Goal: Transaction & Acquisition: Purchase product/service

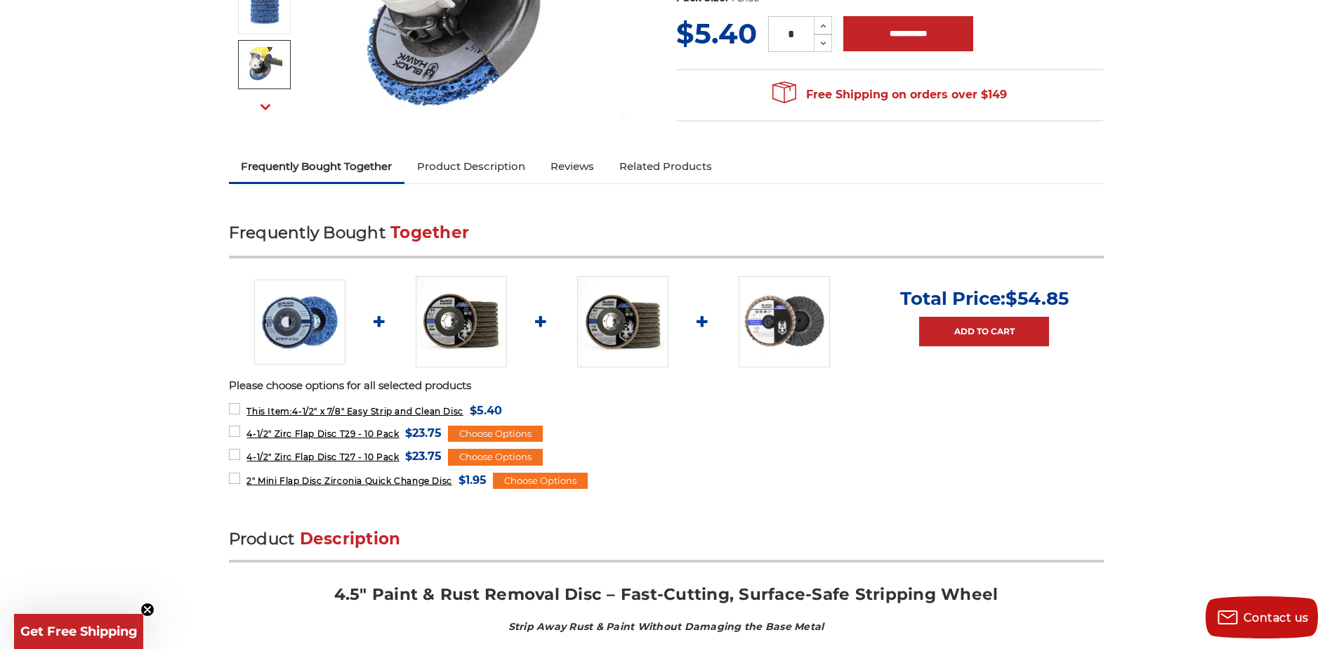
scroll to position [351, 0]
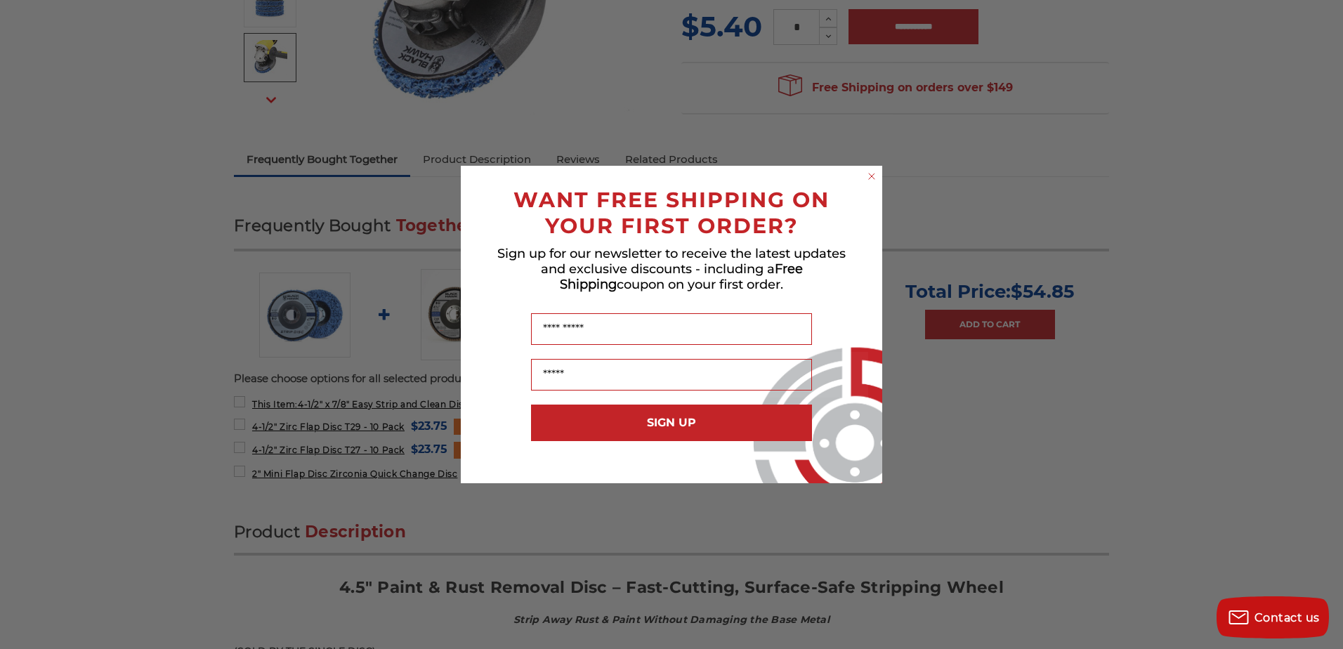
click at [873, 178] on circle "Close dialog" at bounding box center [871, 176] width 13 height 13
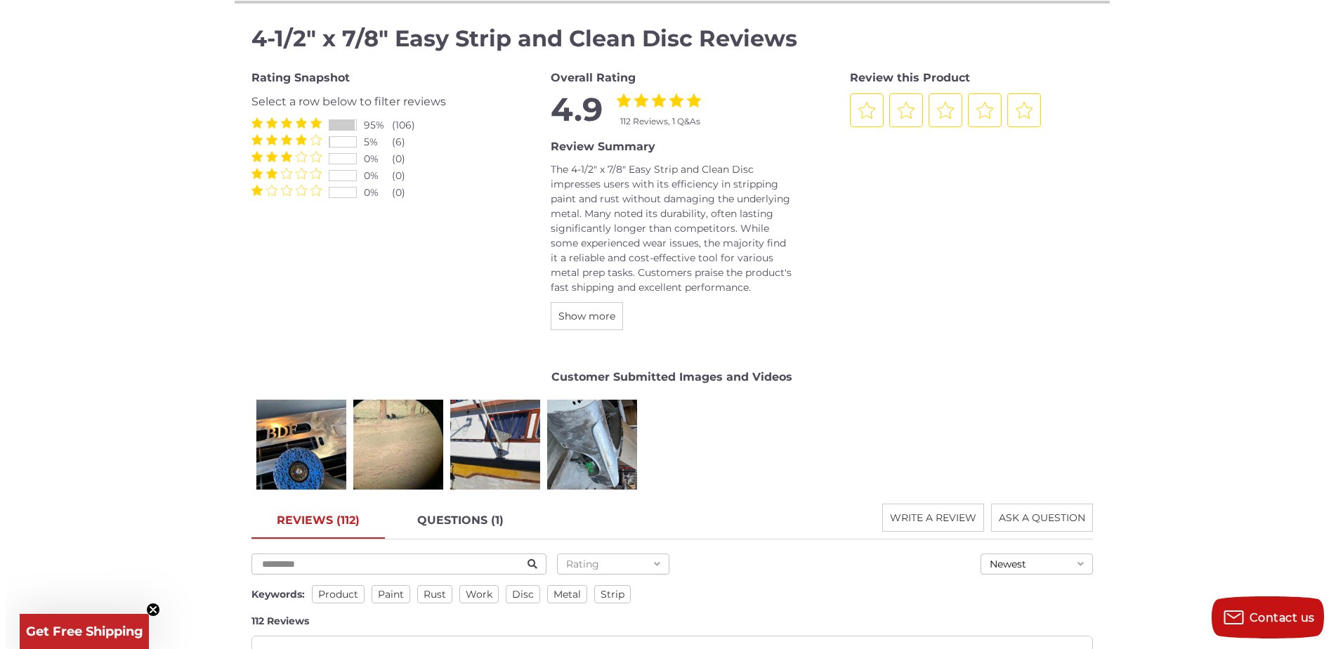
scroll to position [2037, 0]
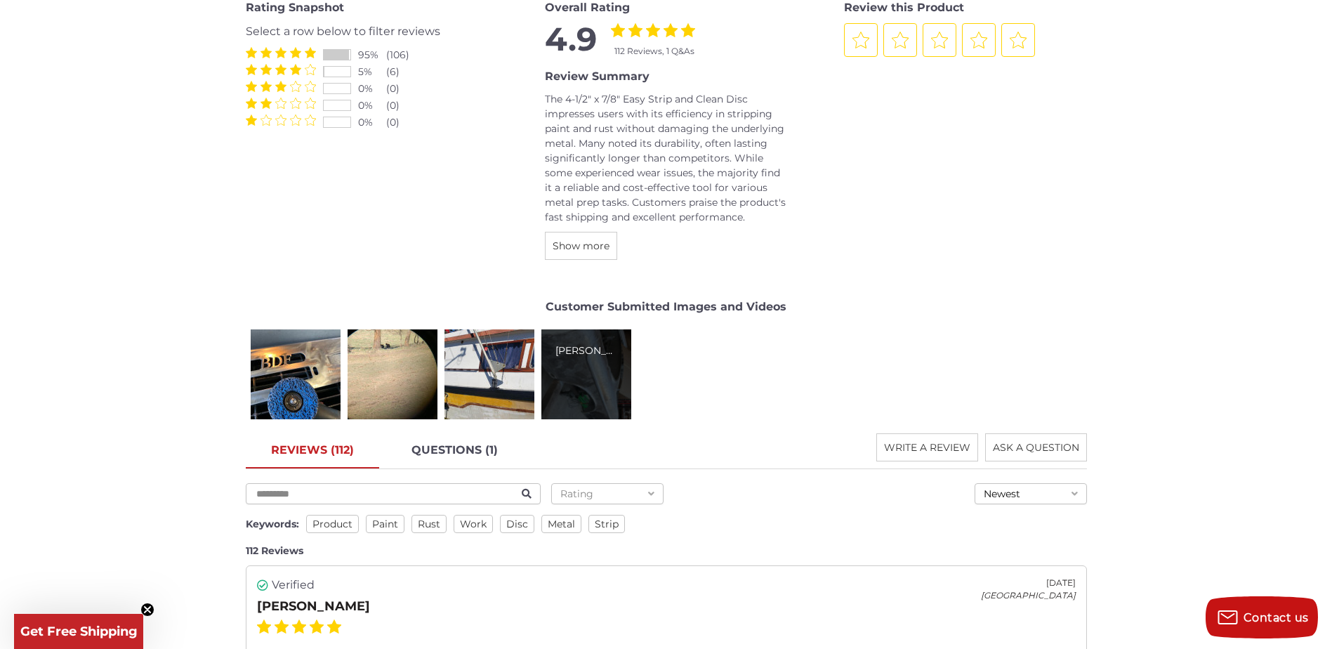
click at [588, 391] on div "Jack F." at bounding box center [587, 374] width 90 height 90
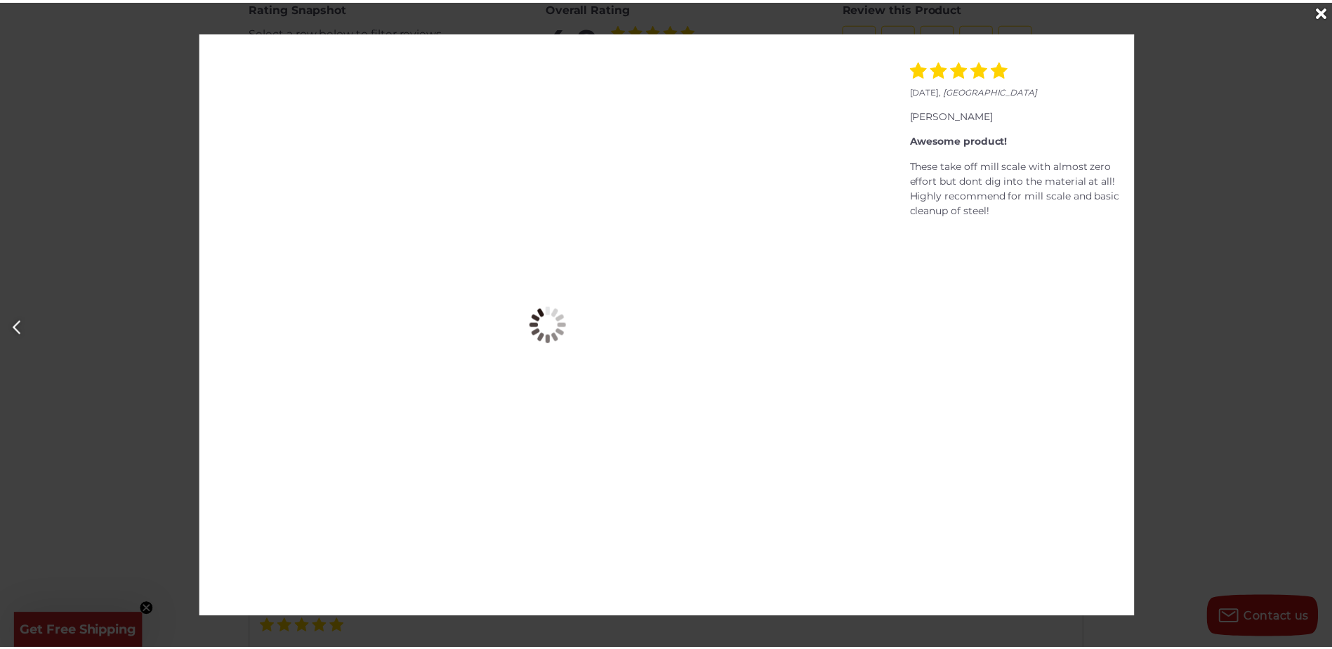
scroll to position [0, 4029]
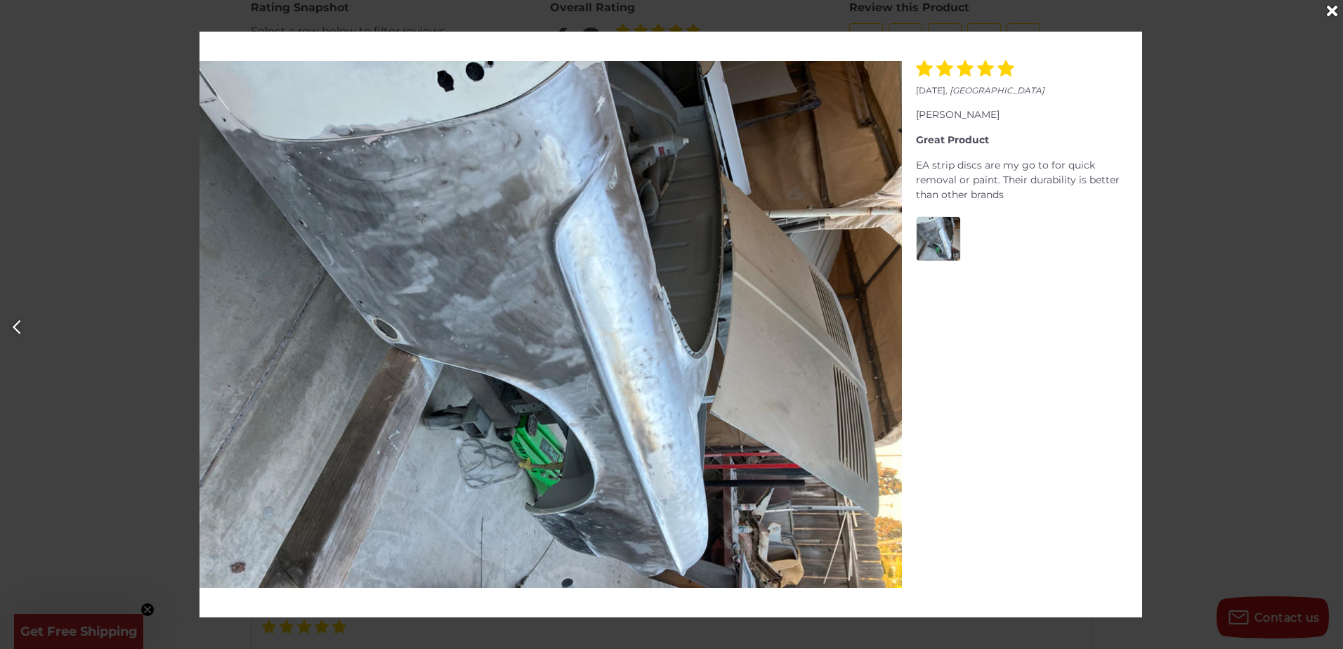
drag, startPoint x: 1332, startPoint y: 19, endPoint x: 1319, endPoint y: 21, distance: 13.5
click at [1332, 18] on div "Close" at bounding box center [1331, 11] width 22 height 22
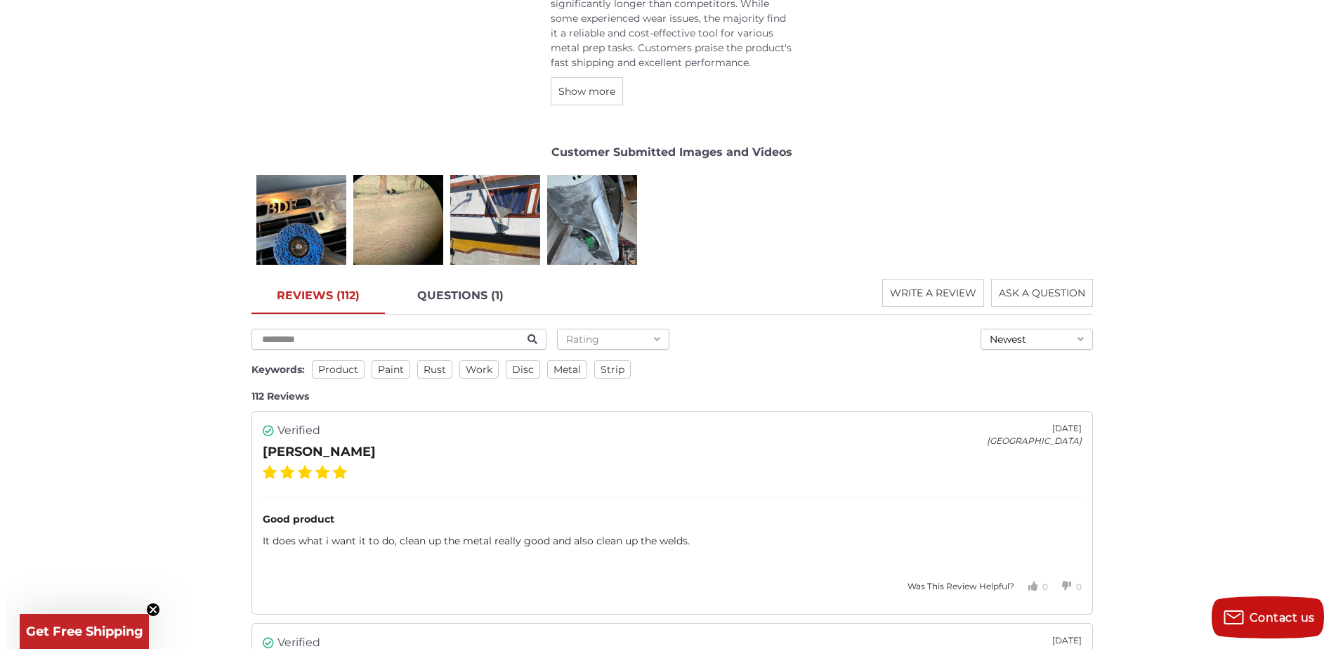
scroll to position [1967, 0]
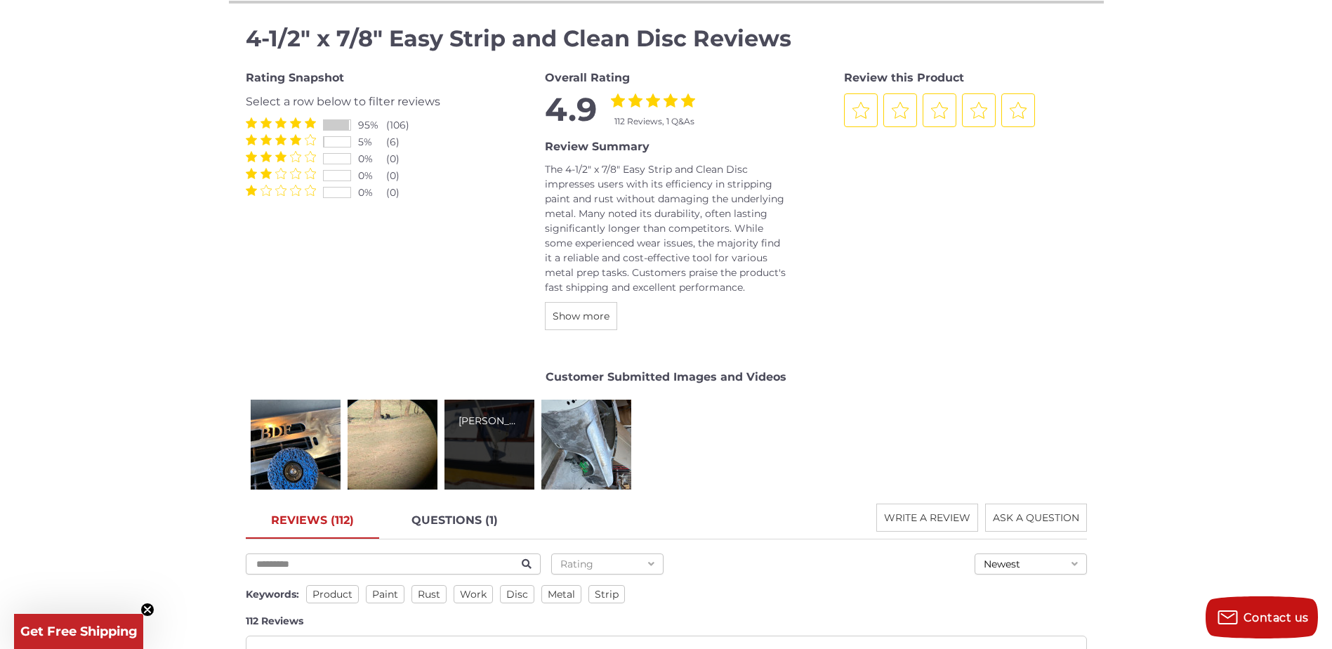
click at [508, 454] on div "Tim O." at bounding box center [490, 445] width 90 height 90
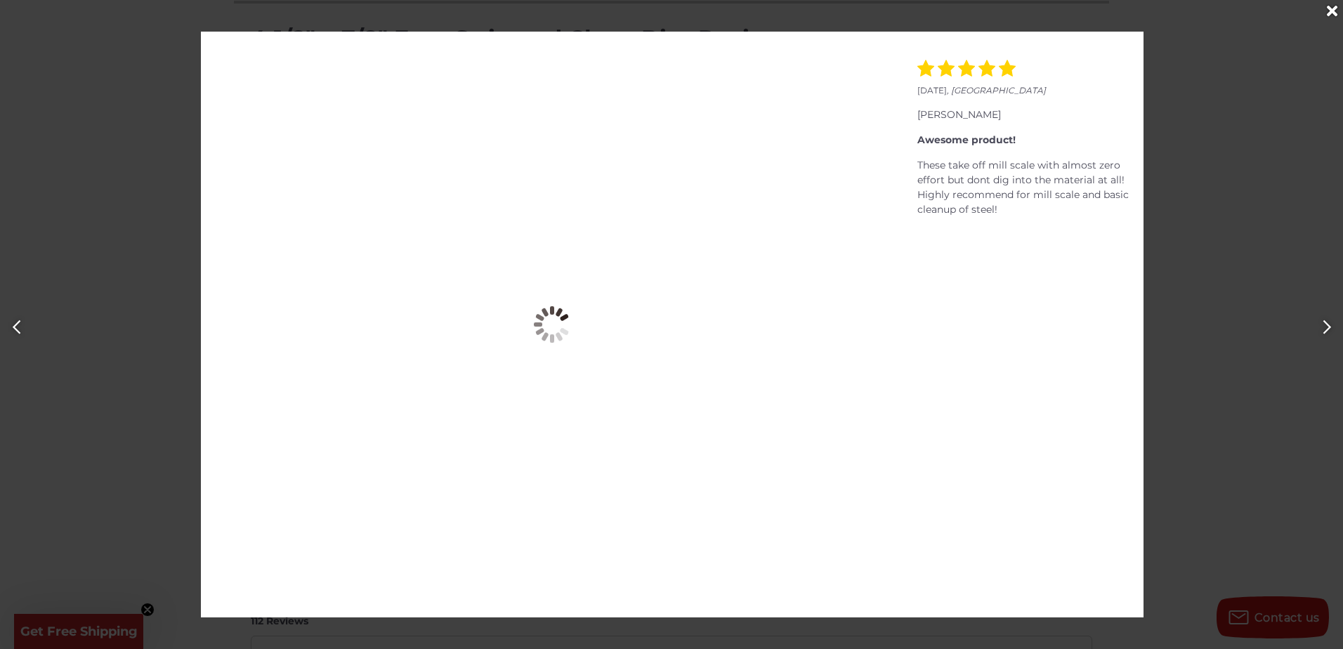
scroll to position [0, 2686]
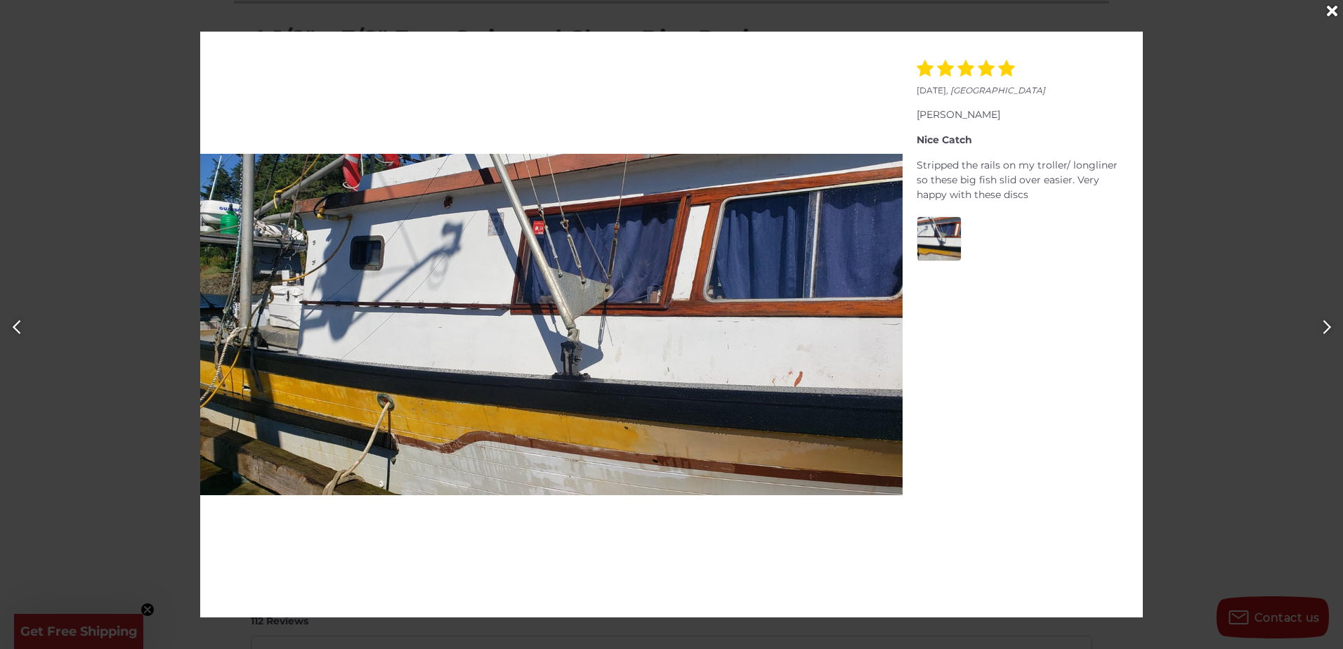
click at [1197, 190] on div at bounding box center [671, 324] width 1343 height 649
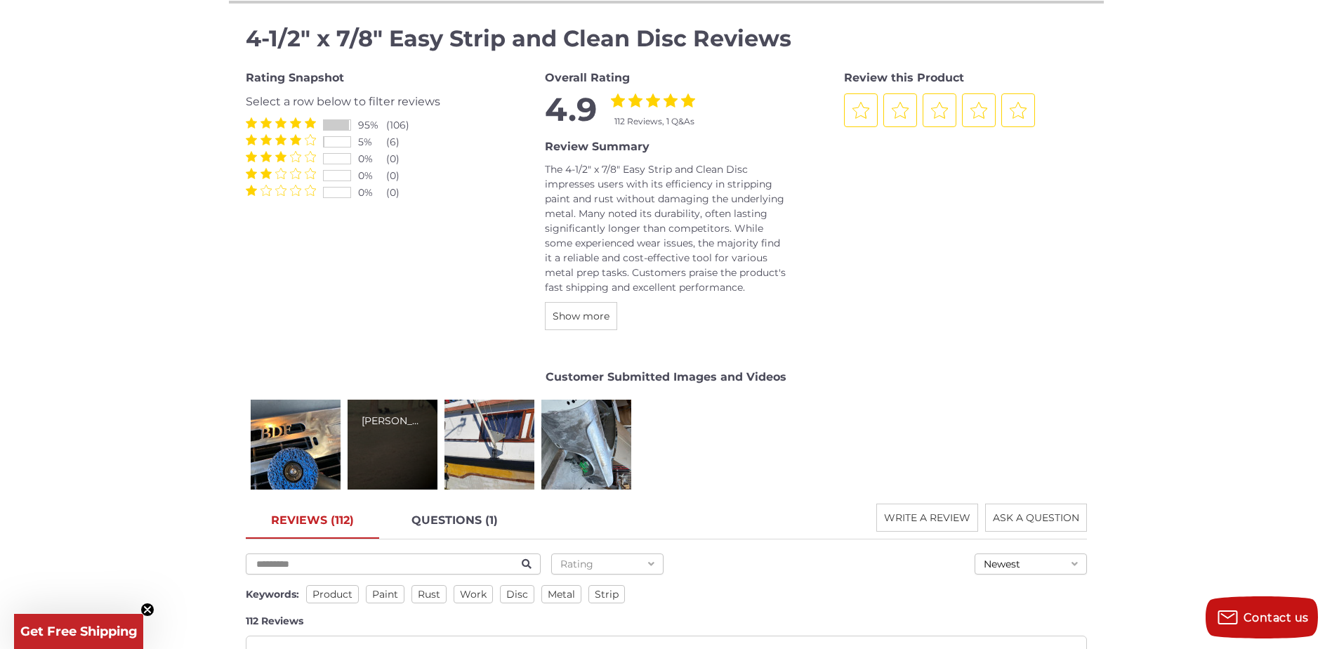
click at [391, 448] on div "Jared B." at bounding box center [393, 445] width 90 height 90
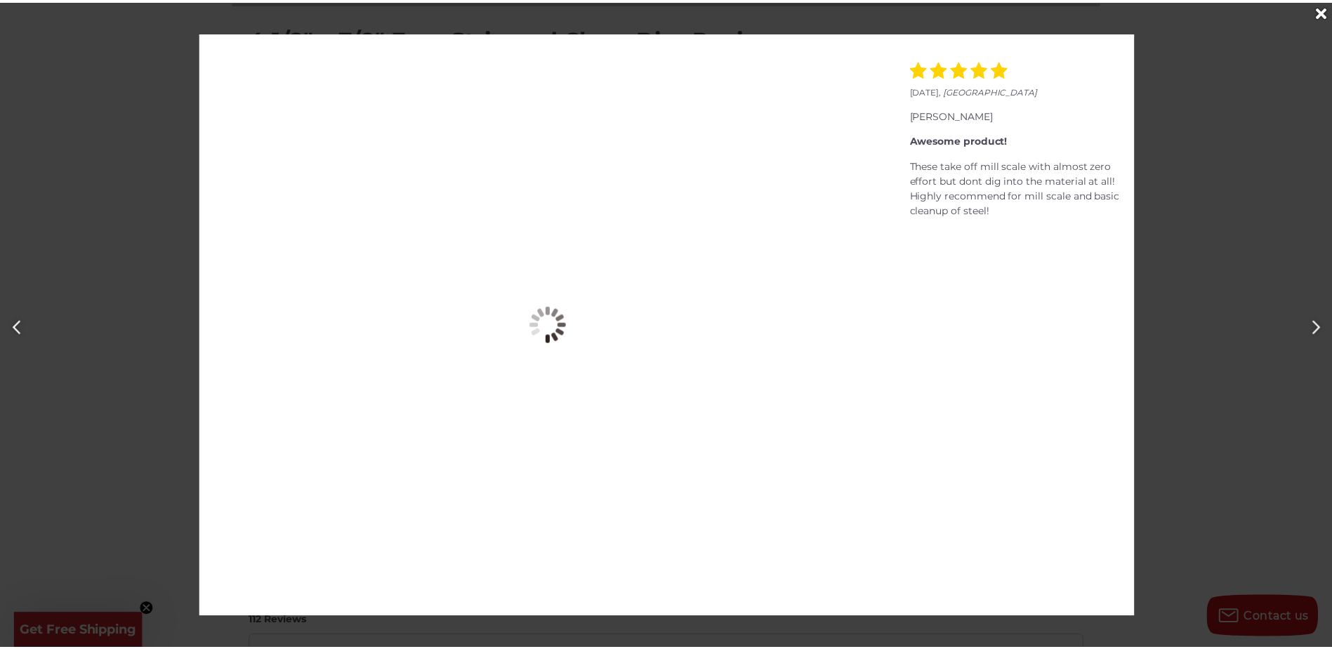
scroll to position [0, 1343]
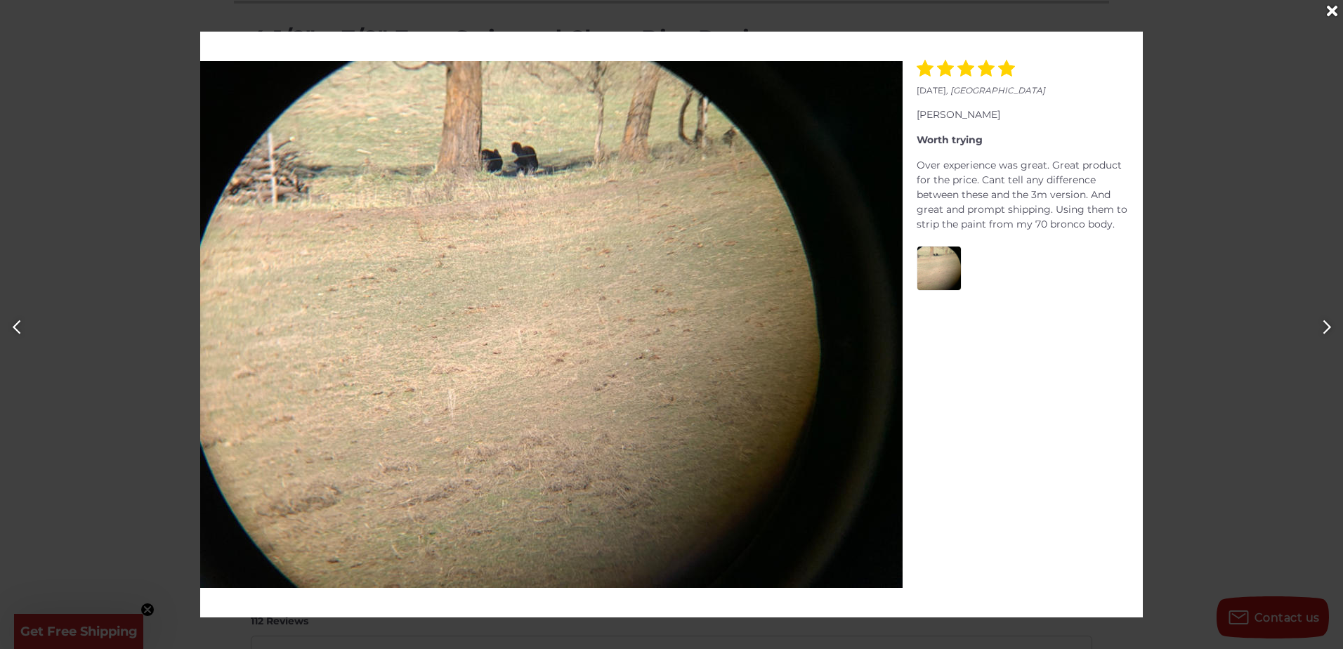
click at [1179, 359] on div at bounding box center [671, 324] width 1343 height 649
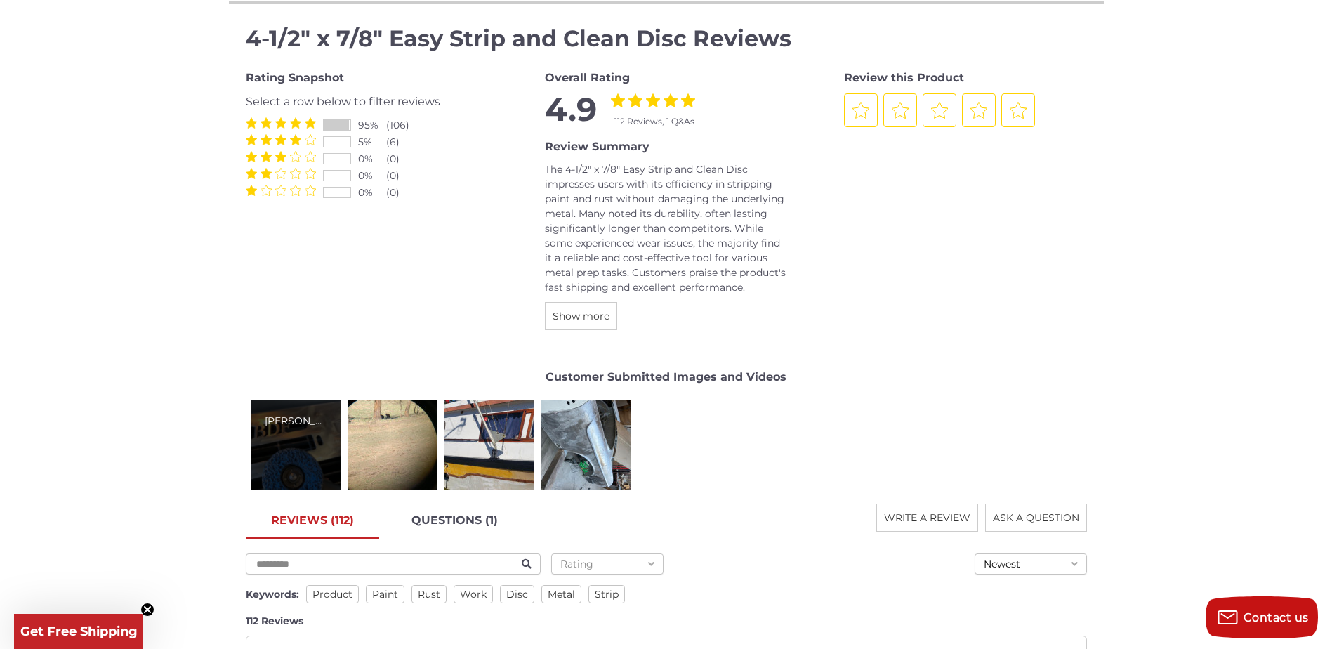
click at [280, 427] on div "Kevin F." at bounding box center [296, 421] width 62 height 15
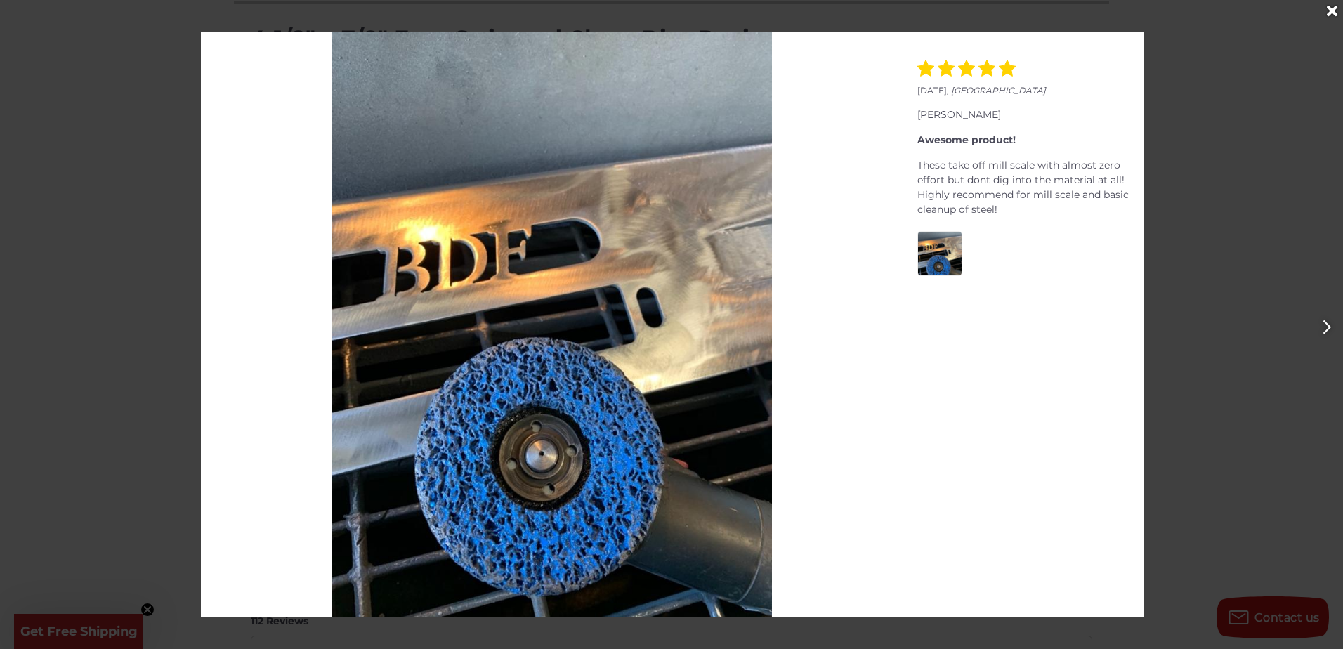
click at [1332, 5] on icon "Close" at bounding box center [1332, 11] width 11 height 15
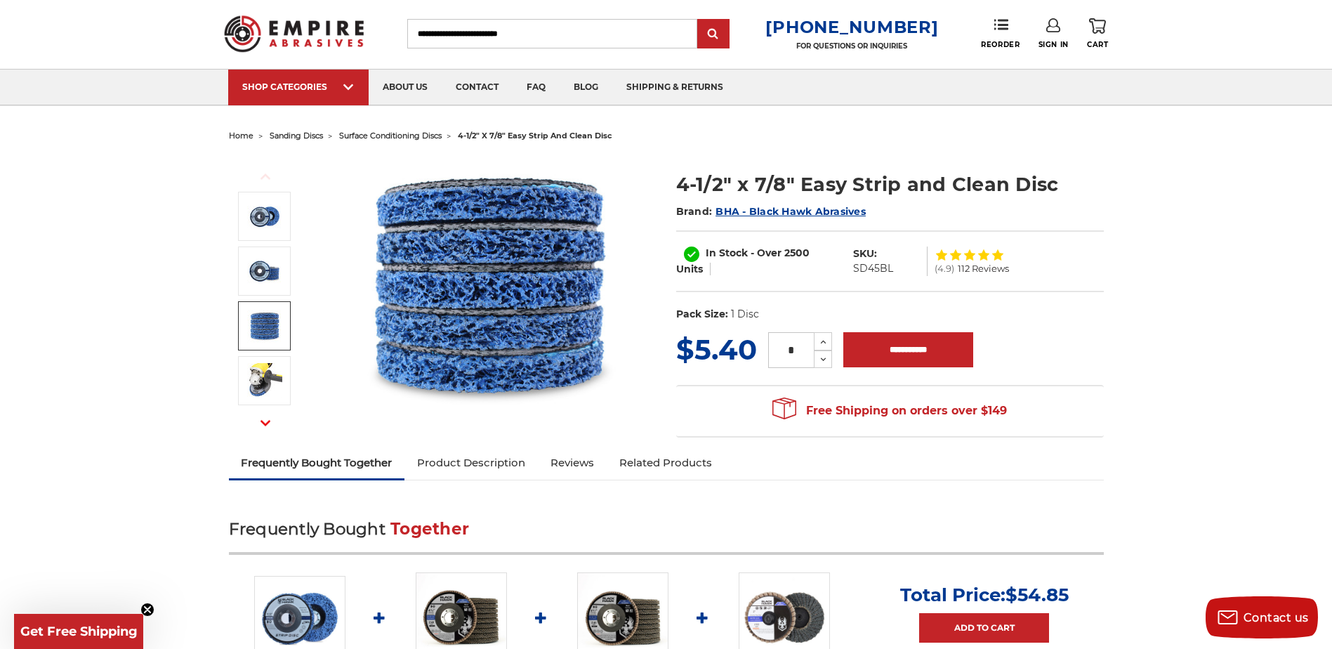
scroll to position [70, 0]
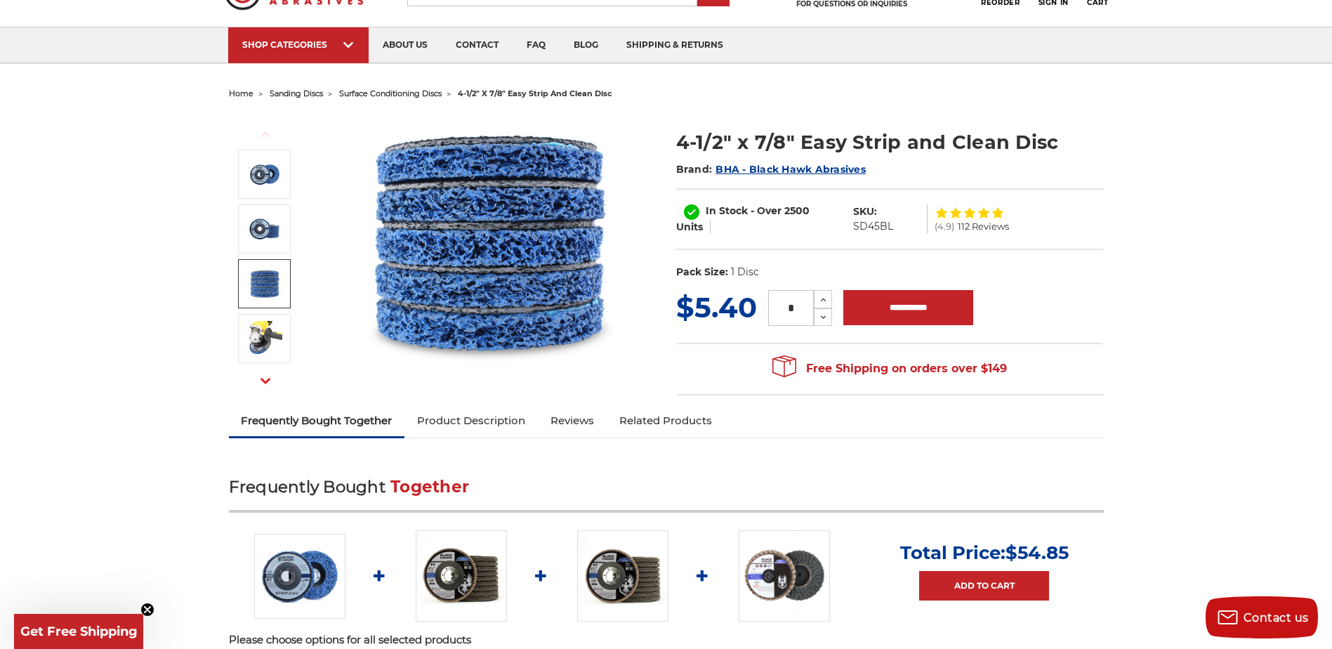
click at [798, 307] on input "*" at bounding box center [791, 308] width 46 height 36
drag, startPoint x: 798, startPoint y: 308, endPoint x: 711, endPoint y: 313, distance: 87.2
click at [721, 309] on div "MSRP: Was: Now: $5.40 (You save ) * Increase Quantity: Decrease Quantity:" at bounding box center [890, 307] width 428 height 41
type input "*"
click at [939, 313] on input "**********" at bounding box center [909, 307] width 130 height 35
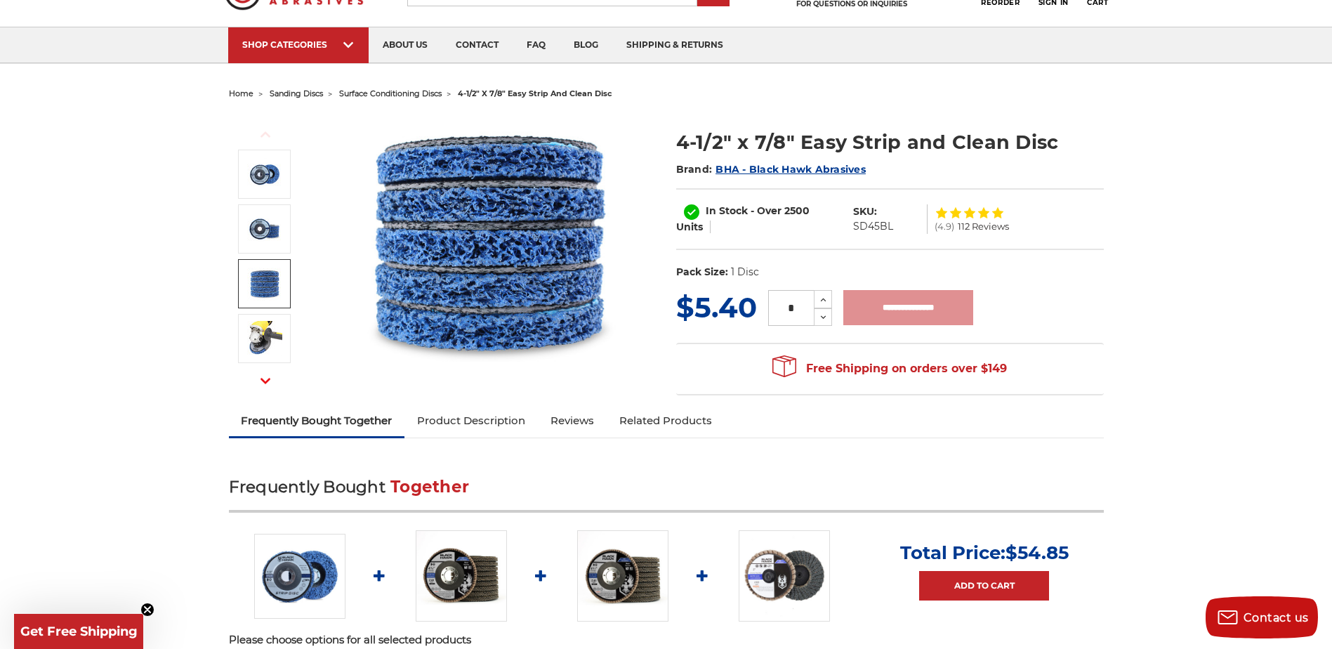
type input "**********"
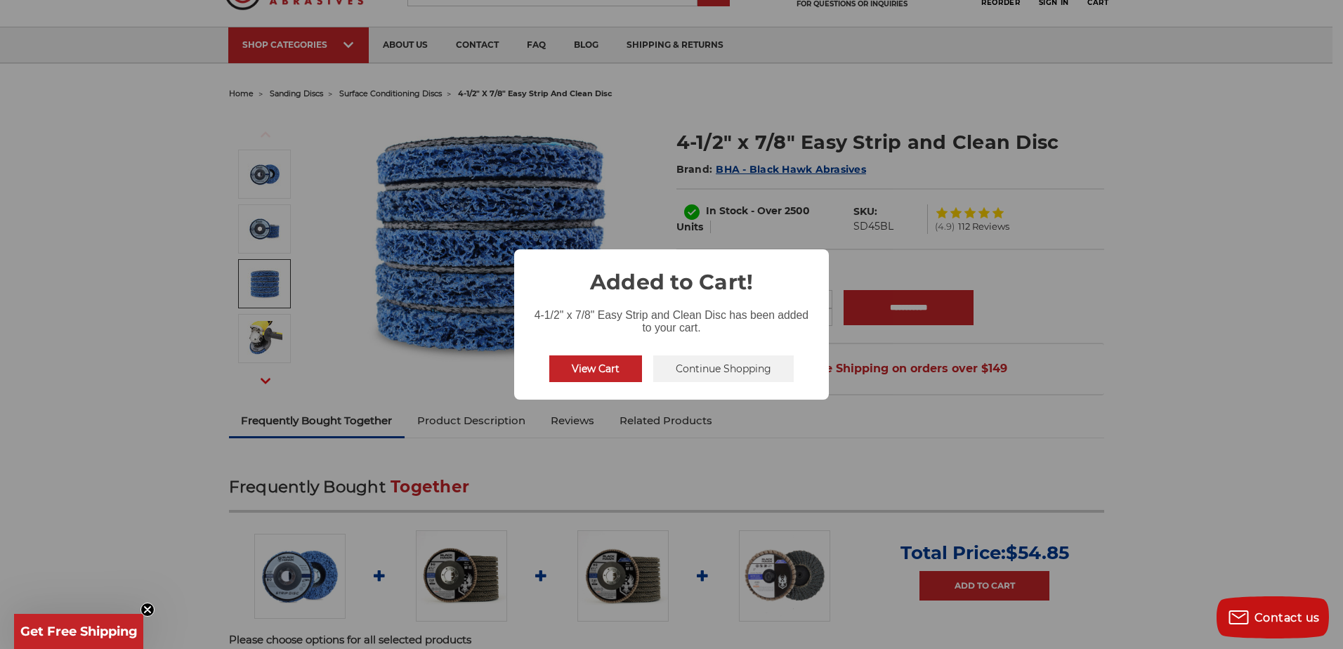
click at [721, 367] on button "Continue Shopping" at bounding box center [723, 368] width 140 height 27
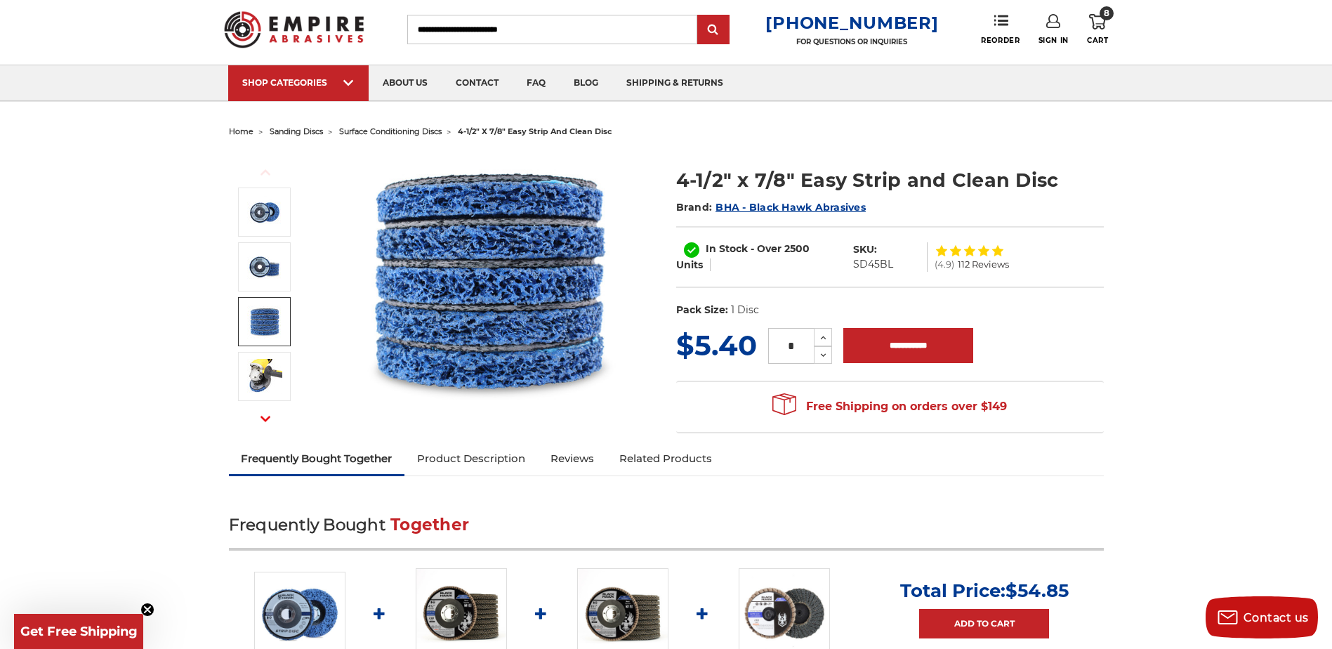
scroll to position [0, 0]
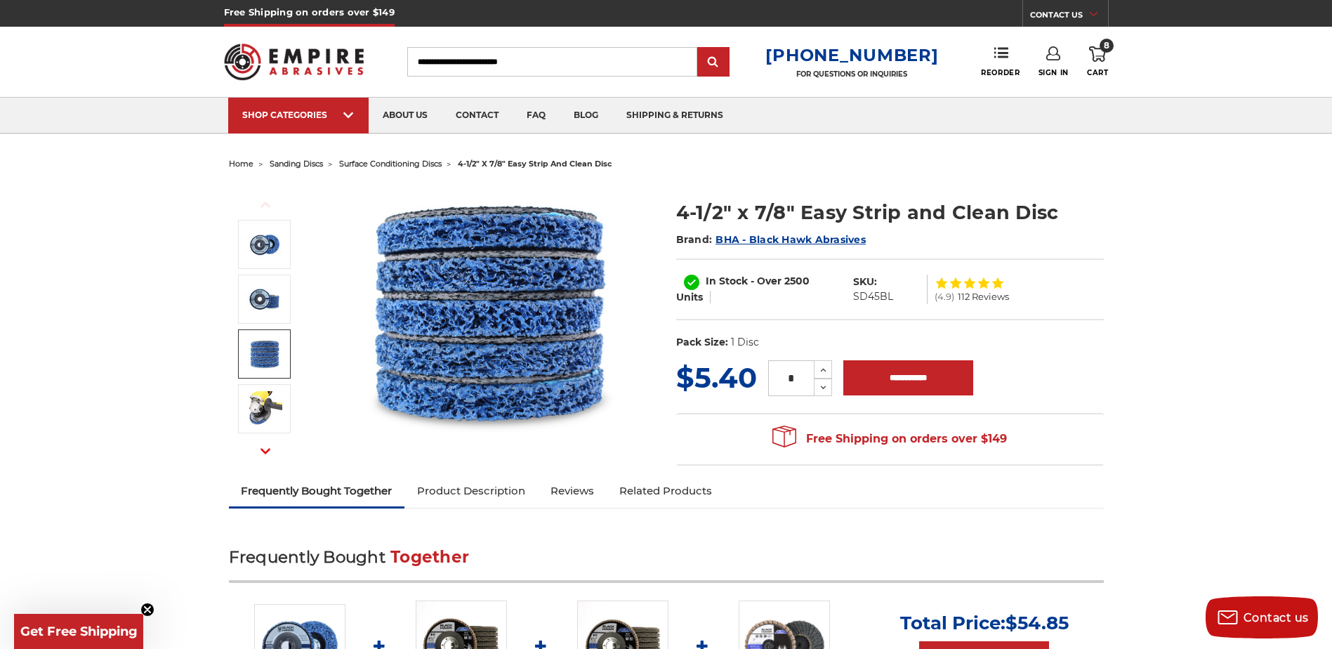
click at [388, 164] on span "surface conditioning discs" at bounding box center [390, 164] width 103 height 10
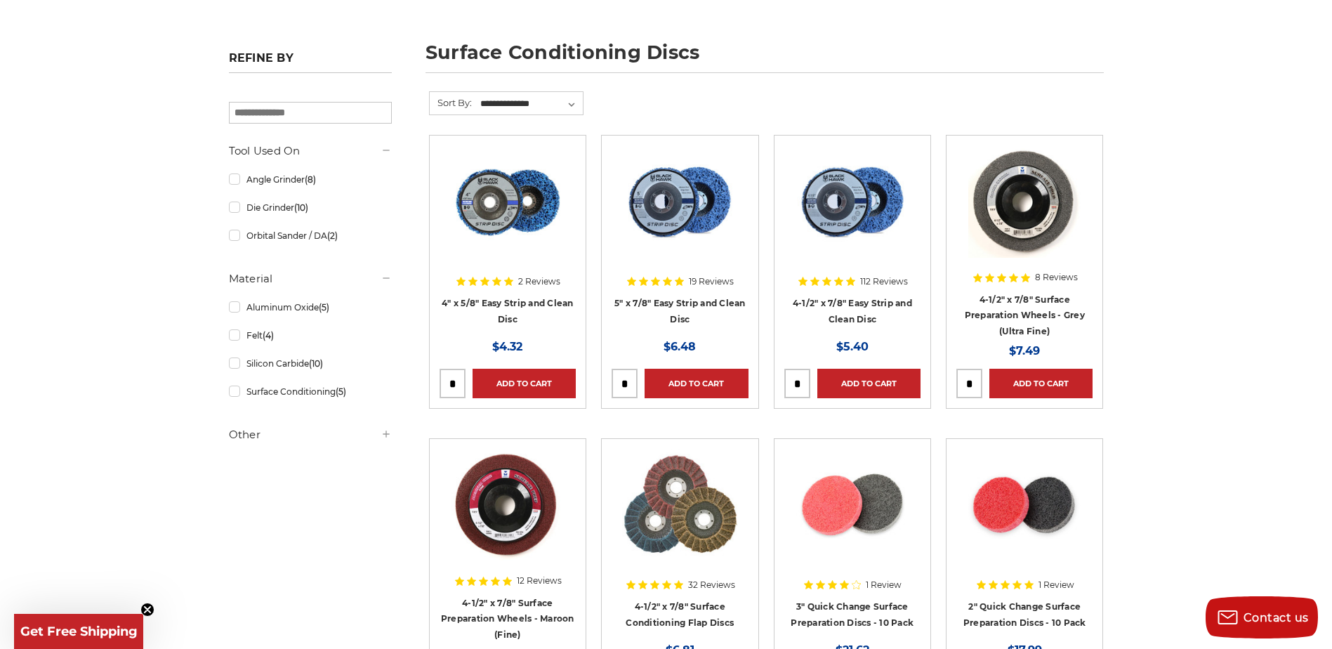
scroll to position [211, 0]
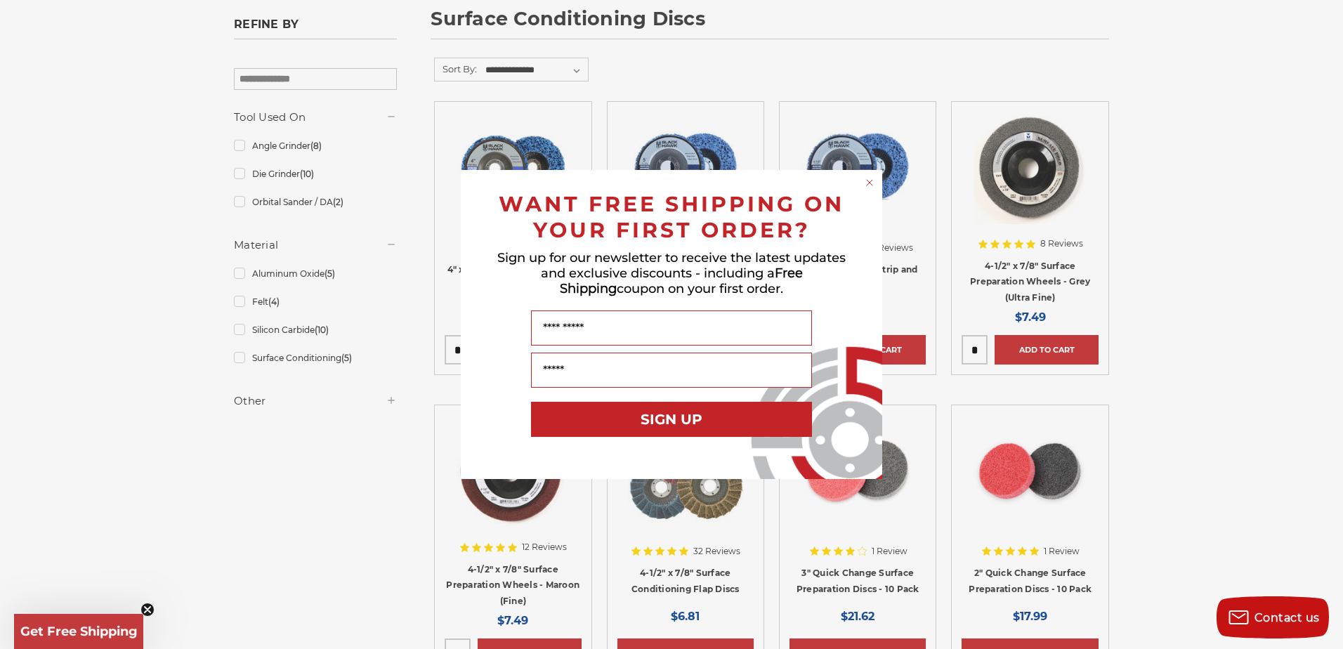
click at [876, 181] on circle "Close dialog" at bounding box center [869, 182] width 13 height 13
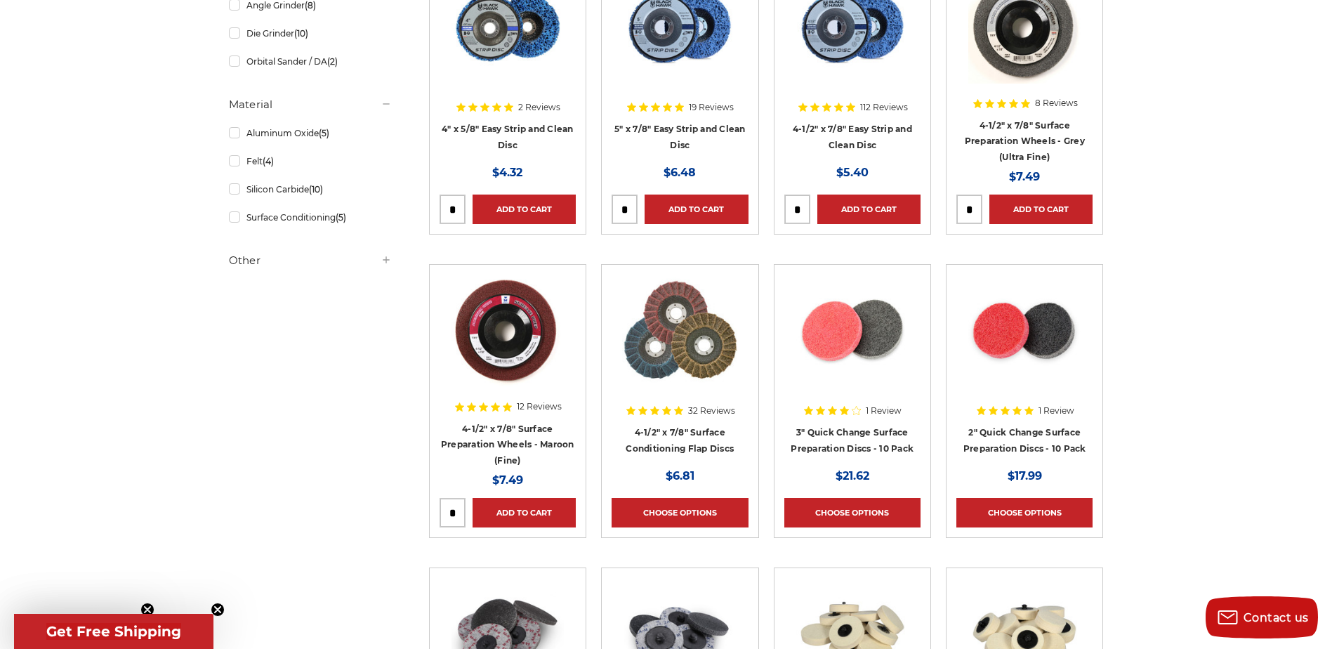
scroll to position [0, 0]
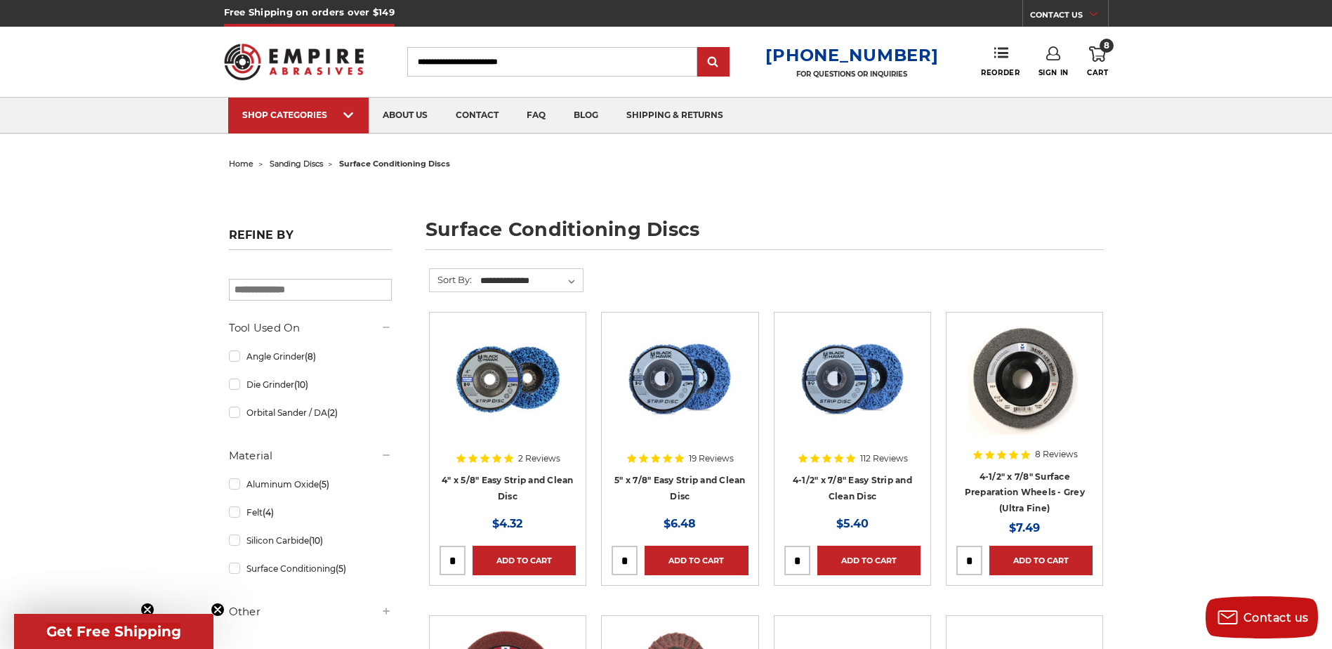
click at [307, 164] on span "sanding discs" at bounding box center [296, 164] width 53 height 10
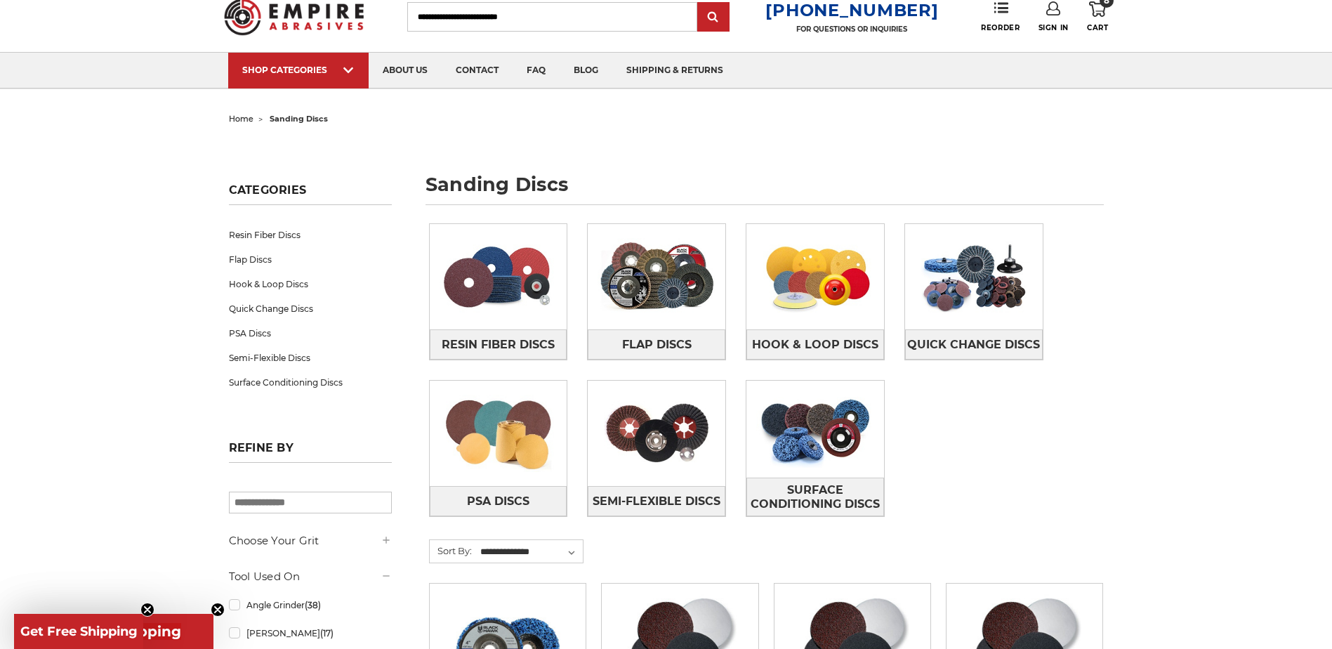
scroll to position [70, 0]
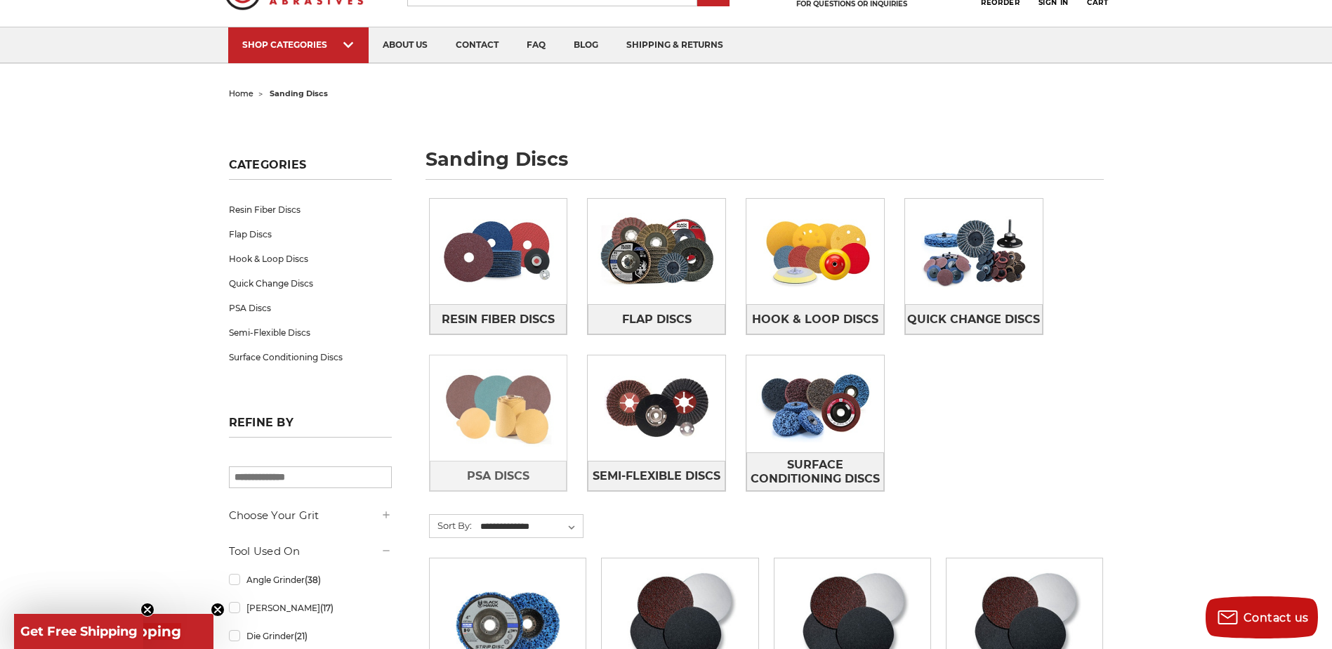
click at [503, 412] on img at bounding box center [499, 408] width 138 height 97
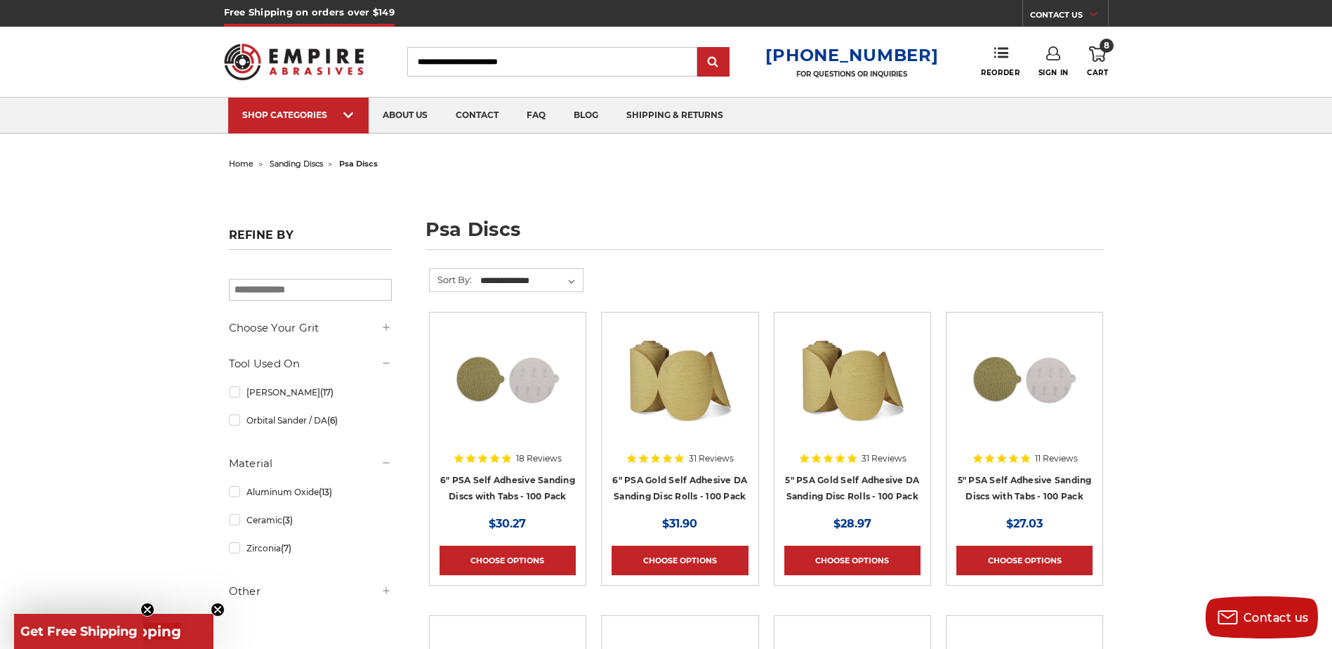
scroll to position [70, 0]
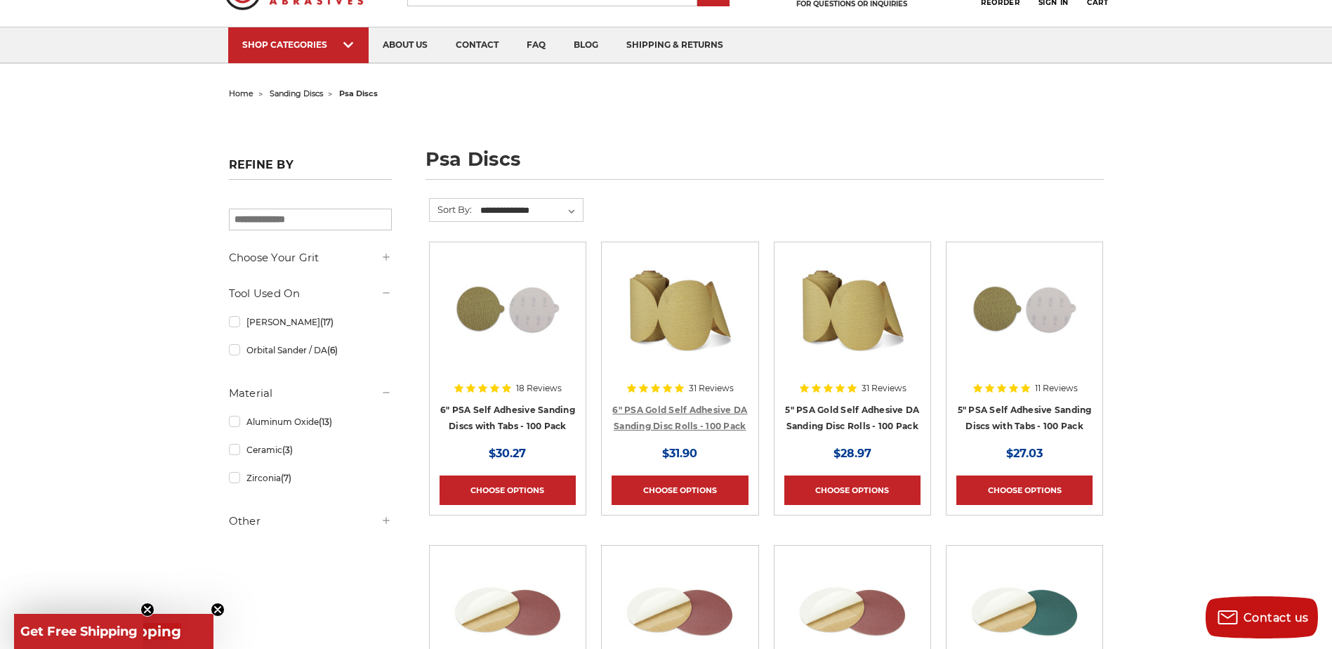
click at [655, 412] on link "6" PSA Gold Self Adhesive DA Sanding Disc Rolls - 100 Pack" at bounding box center [679, 418] width 135 height 27
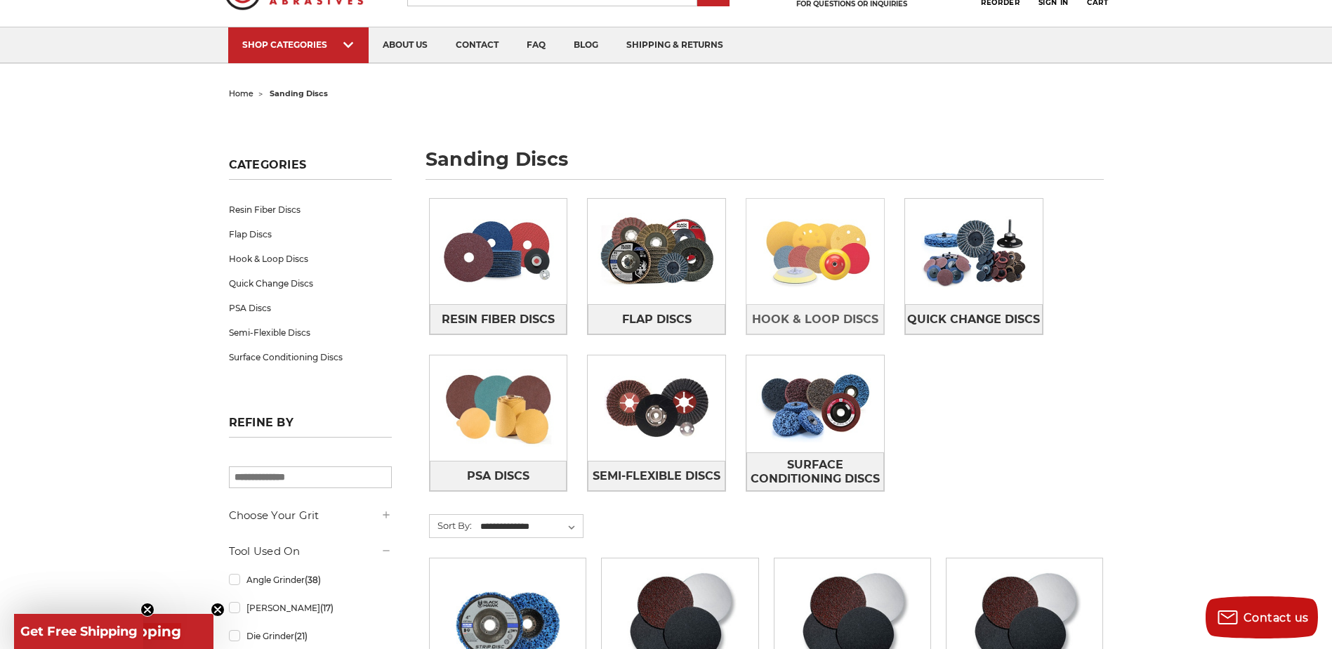
click at [819, 283] on img at bounding box center [816, 251] width 138 height 97
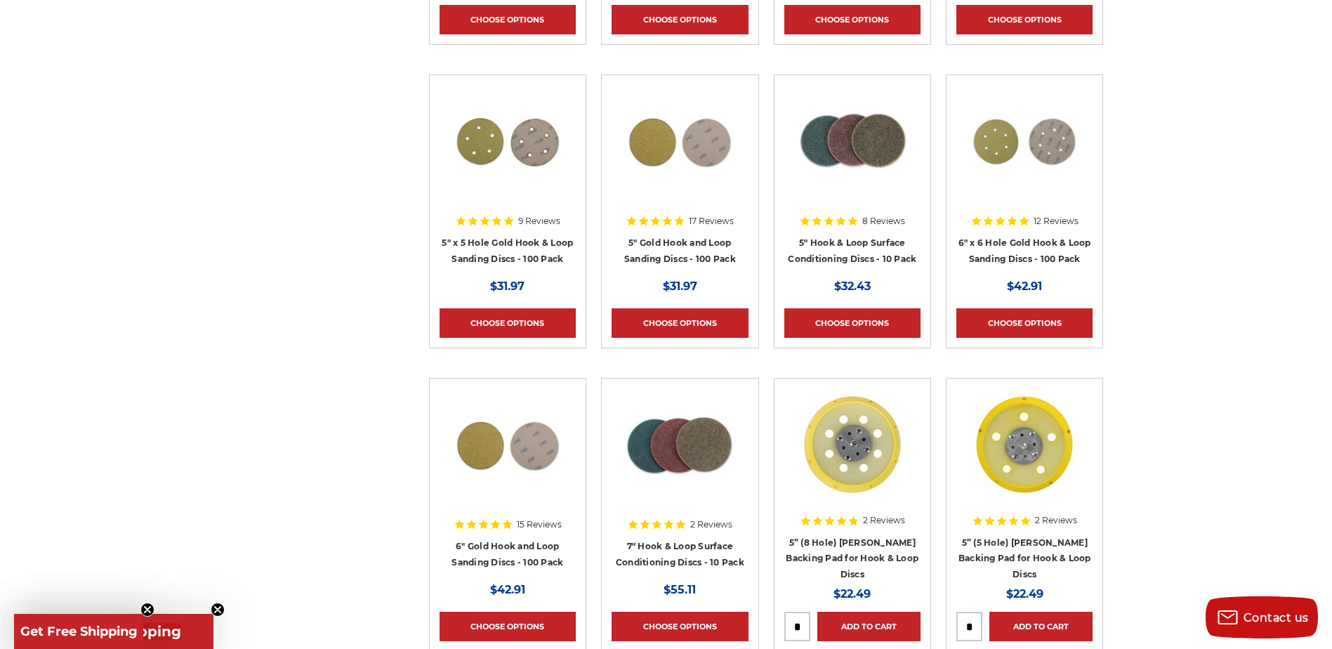
scroll to position [843, 0]
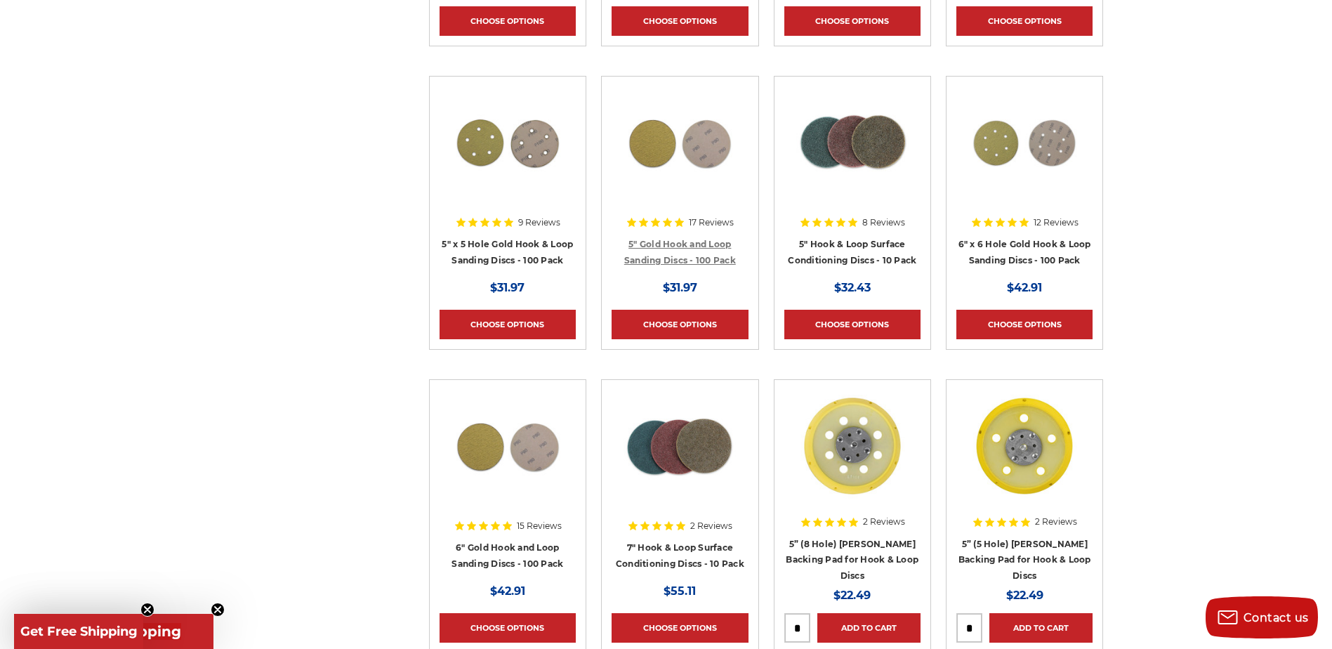
click at [710, 243] on link "5" Gold Hook and Loop Sanding Discs - 100 Pack" at bounding box center [680, 252] width 112 height 27
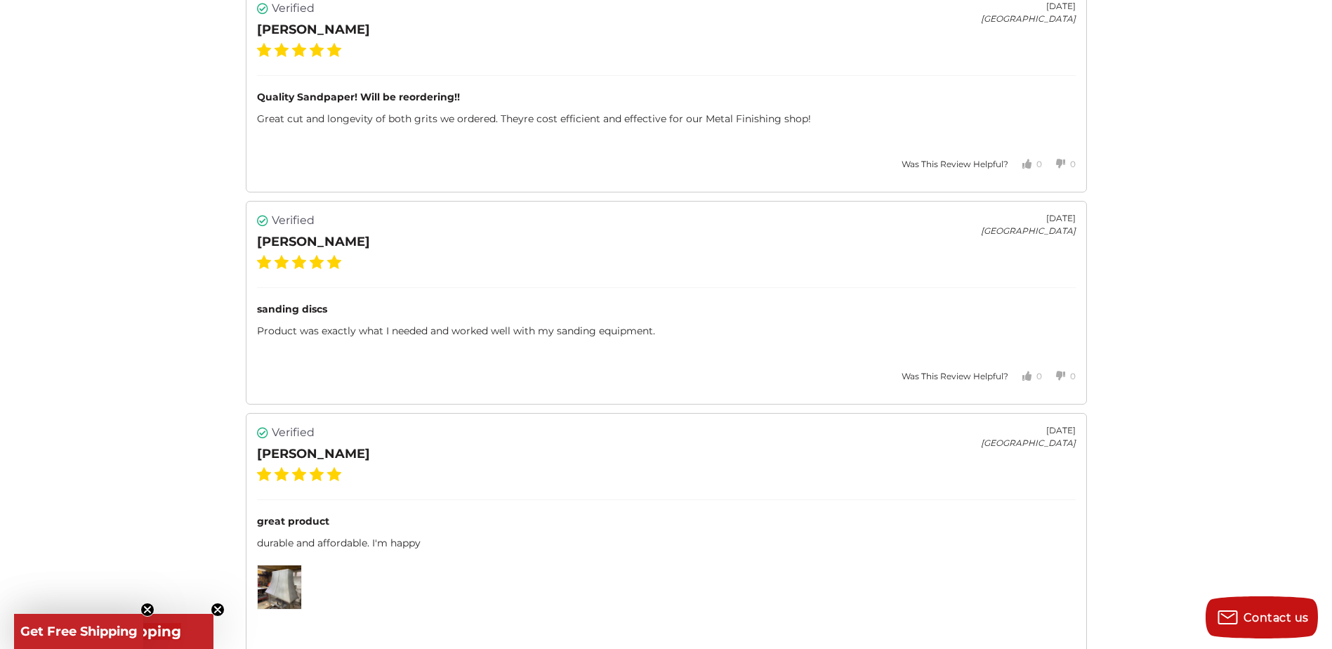
scroll to position [4004, 0]
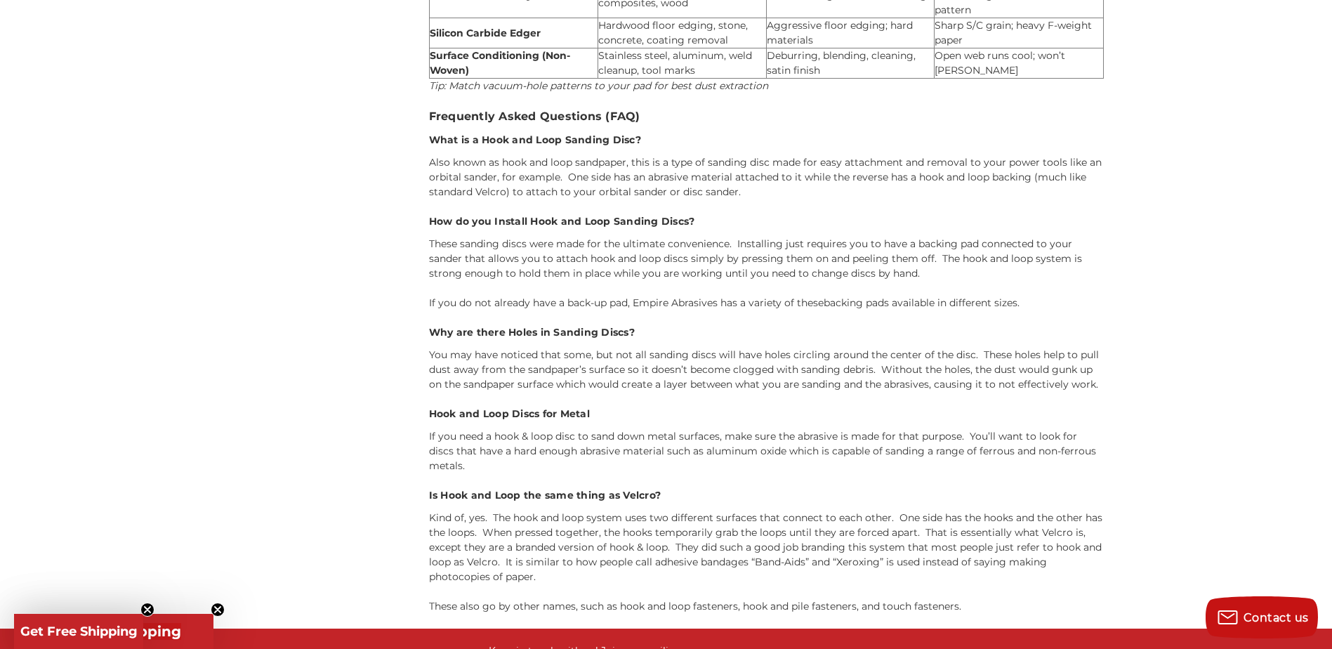
scroll to position [2809, 0]
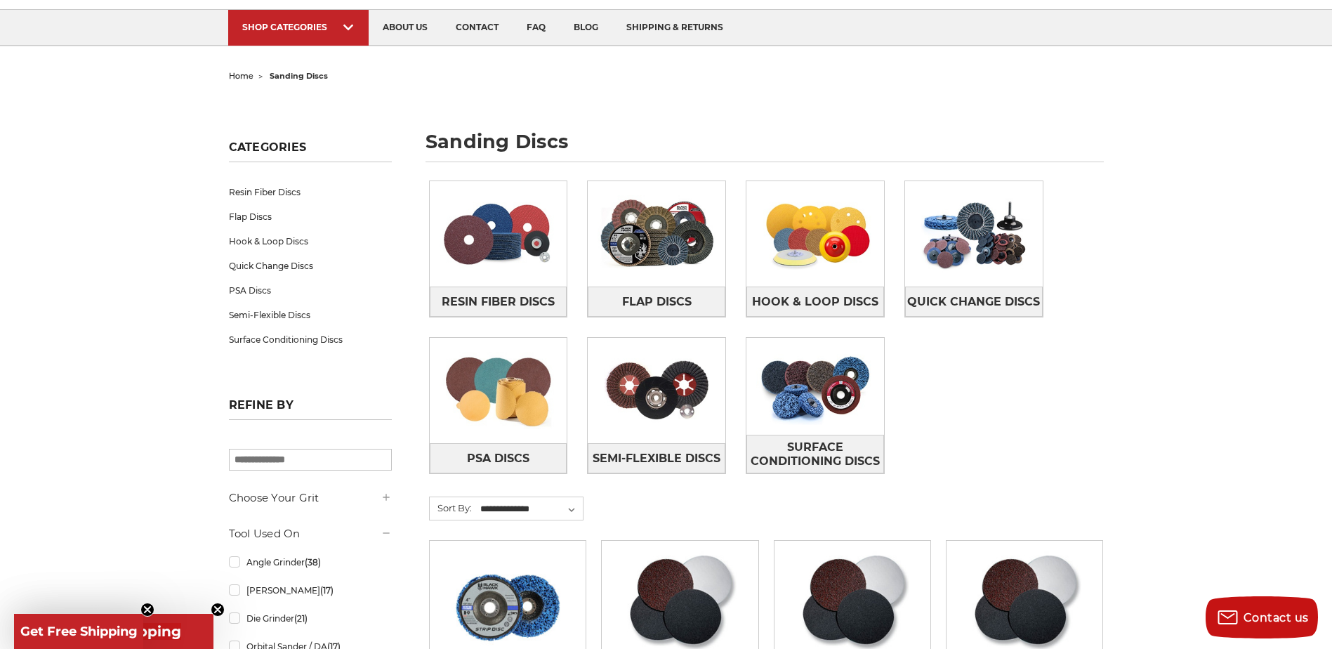
scroll to position [140, 0]
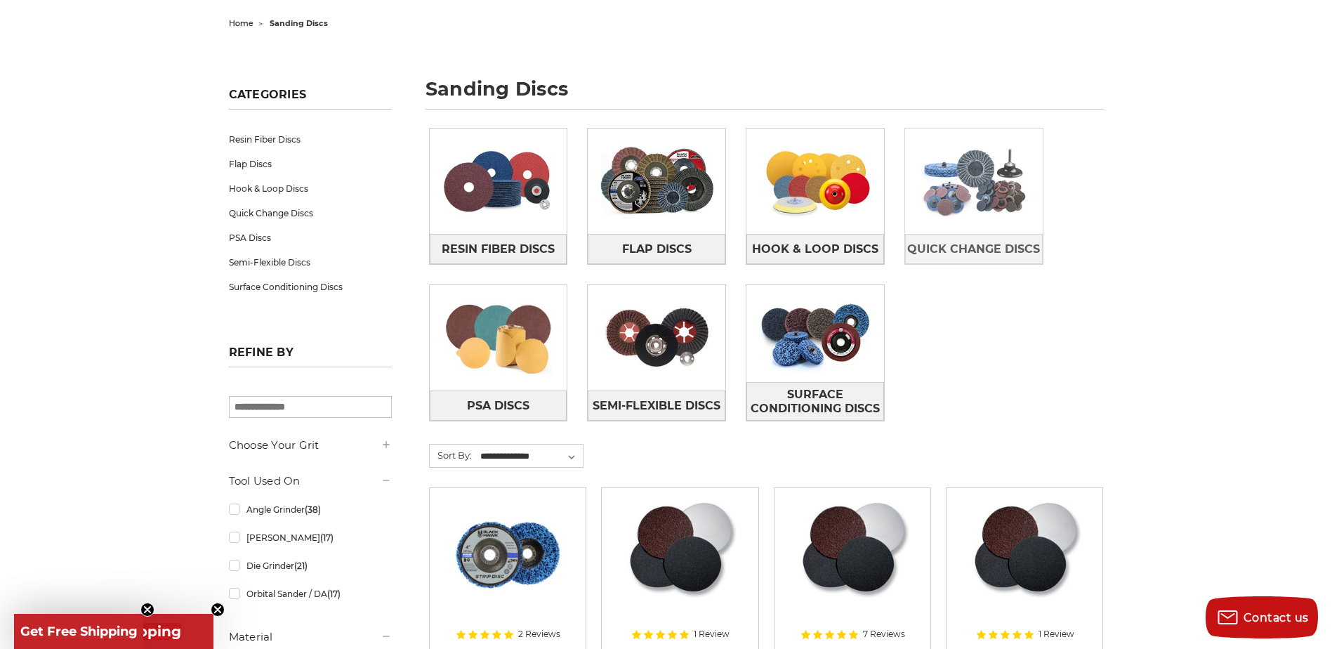
click at [988, 221] on img at bounding box center [974, 181] width 138 height 97
